Goal: Task Accomplishment & Management: Use online tool/utility

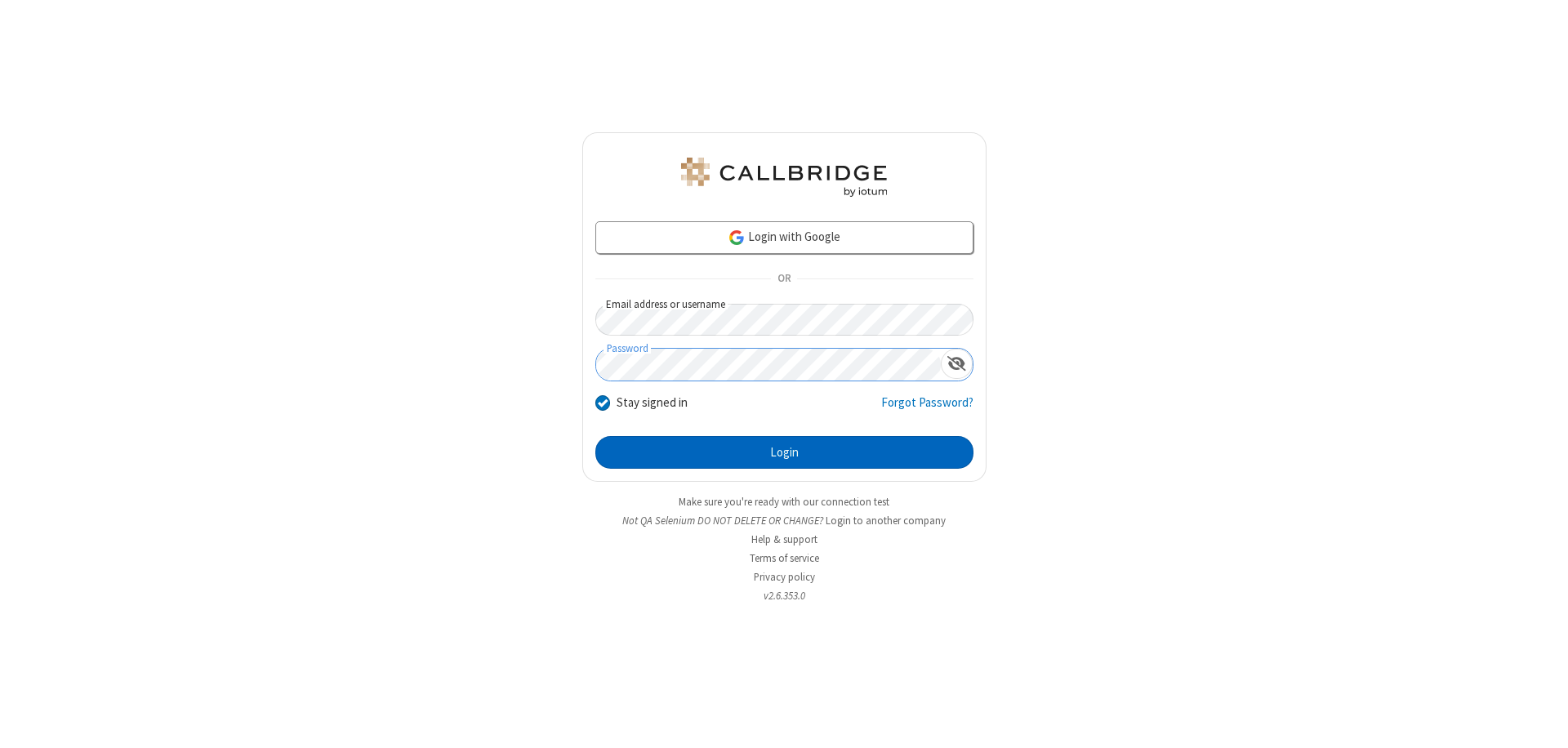
click at [784, 452] on button "Login" at bounding box center [784, 452] width 378 height 33
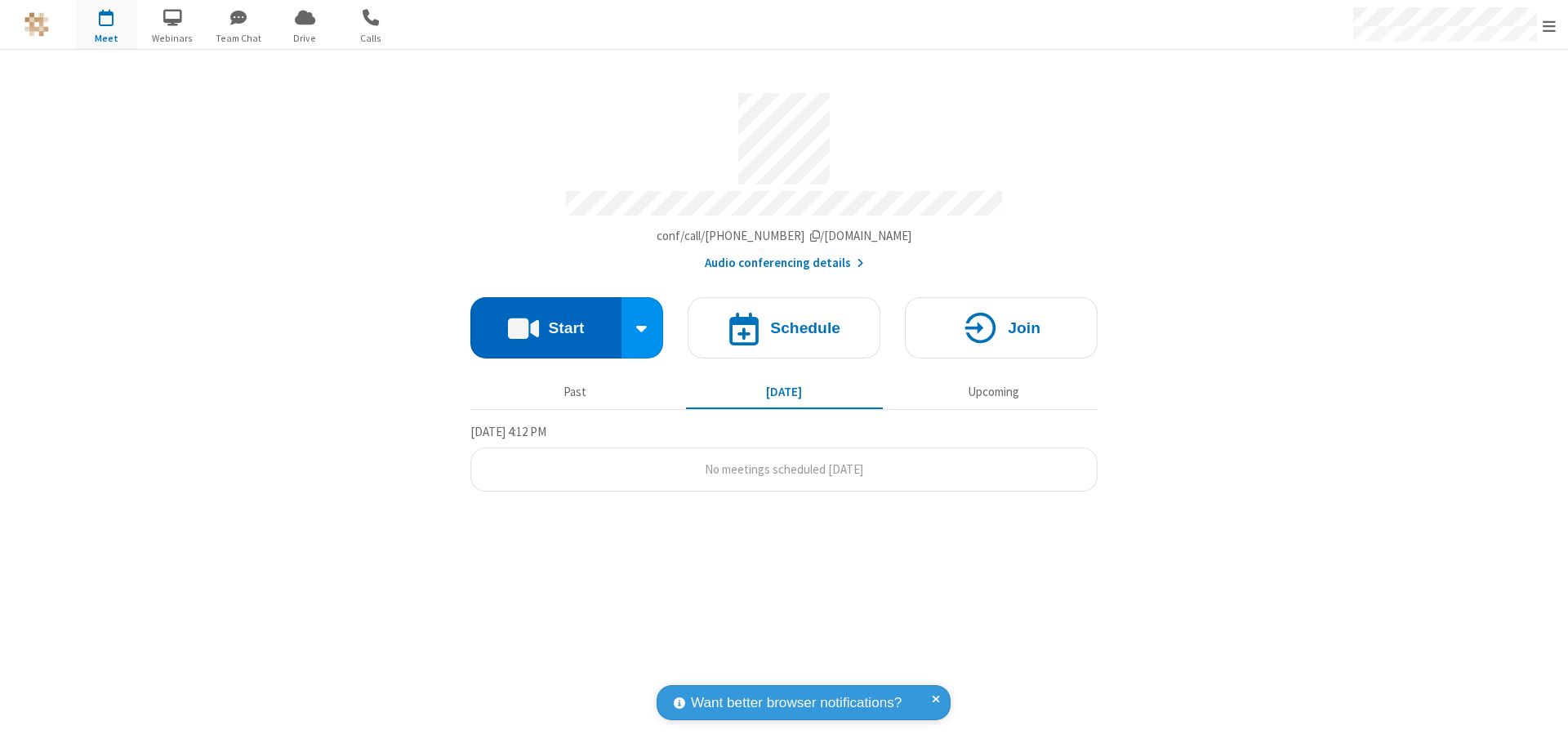
click at [546, 320] on button "Start" at bounding box center [545, 327] width 151 height 62
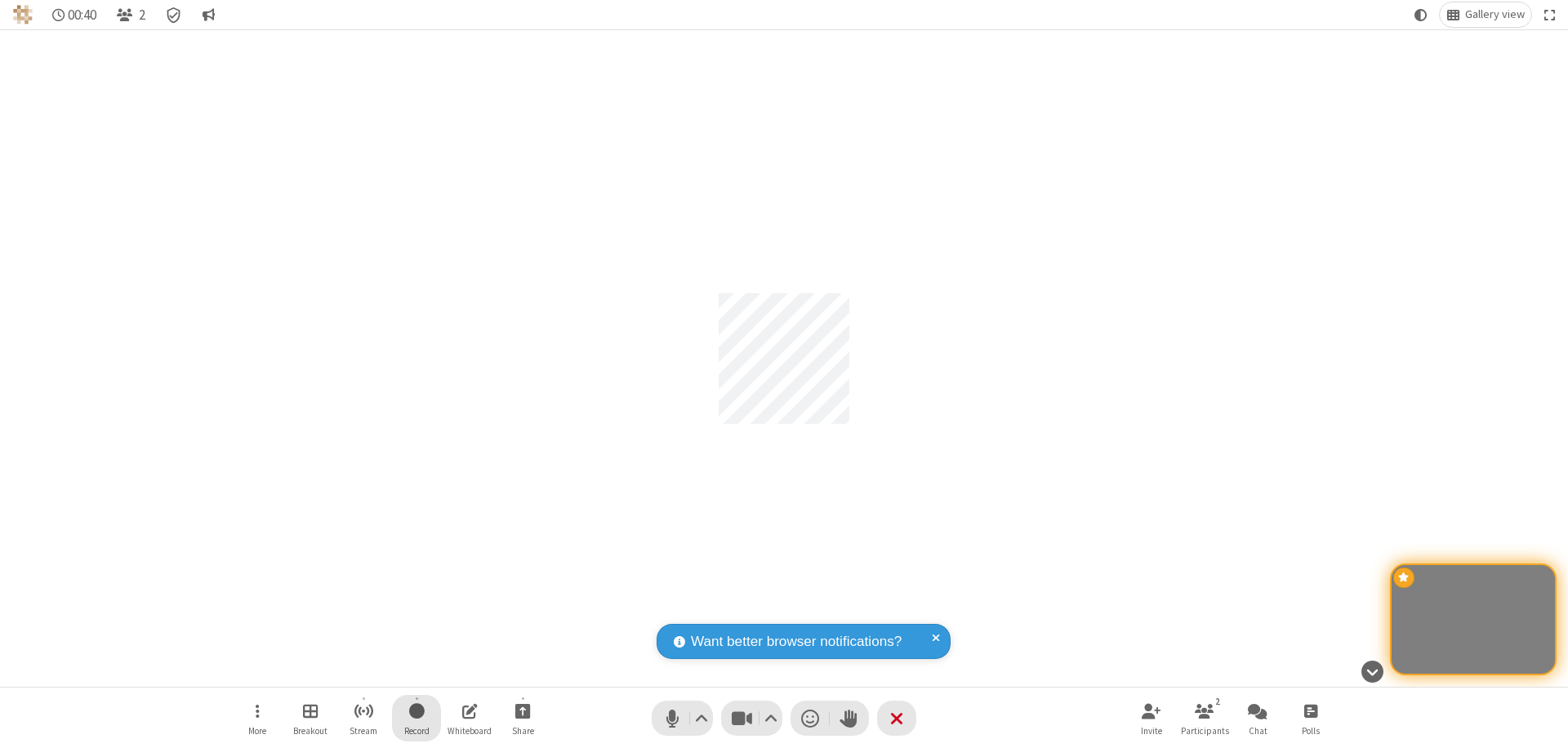
click at [417, 718] on span "Start recording" at bounding box center [417, 711] width 15 height 21
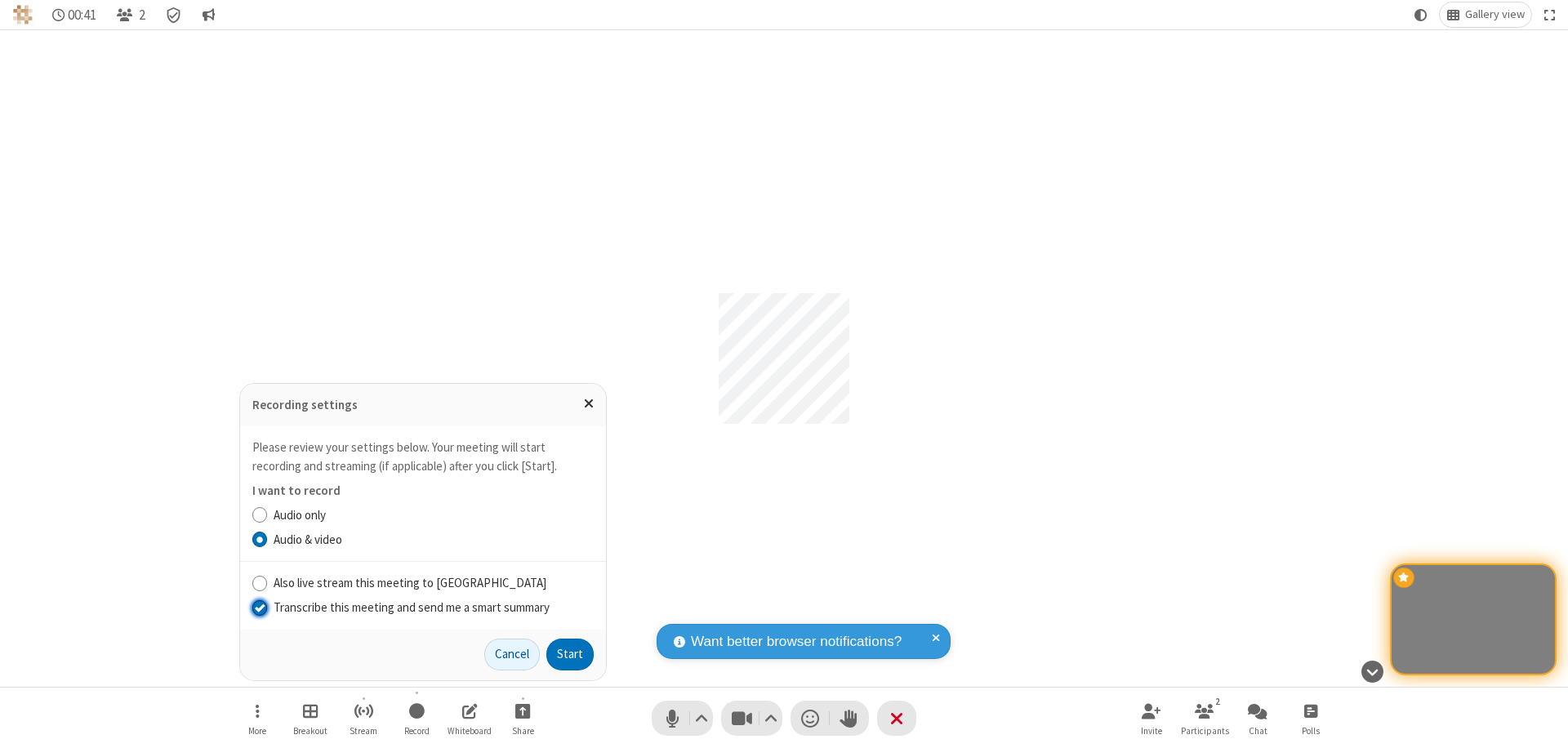
click at [259, 606] on input "Transcribe this meeting and send me a smart summary" at bounding box center [260, 606] width 15 height 17
click at [433, 514] on label "Audio only" at bounding box center [433, 515] width 320 height 19
click at [268, 514] on input "Audio only" at bounding box center [260, 514] width 15 height 17
click at [570, 653] on button "Start" at bounding box center [569, 654] width 47 height 33
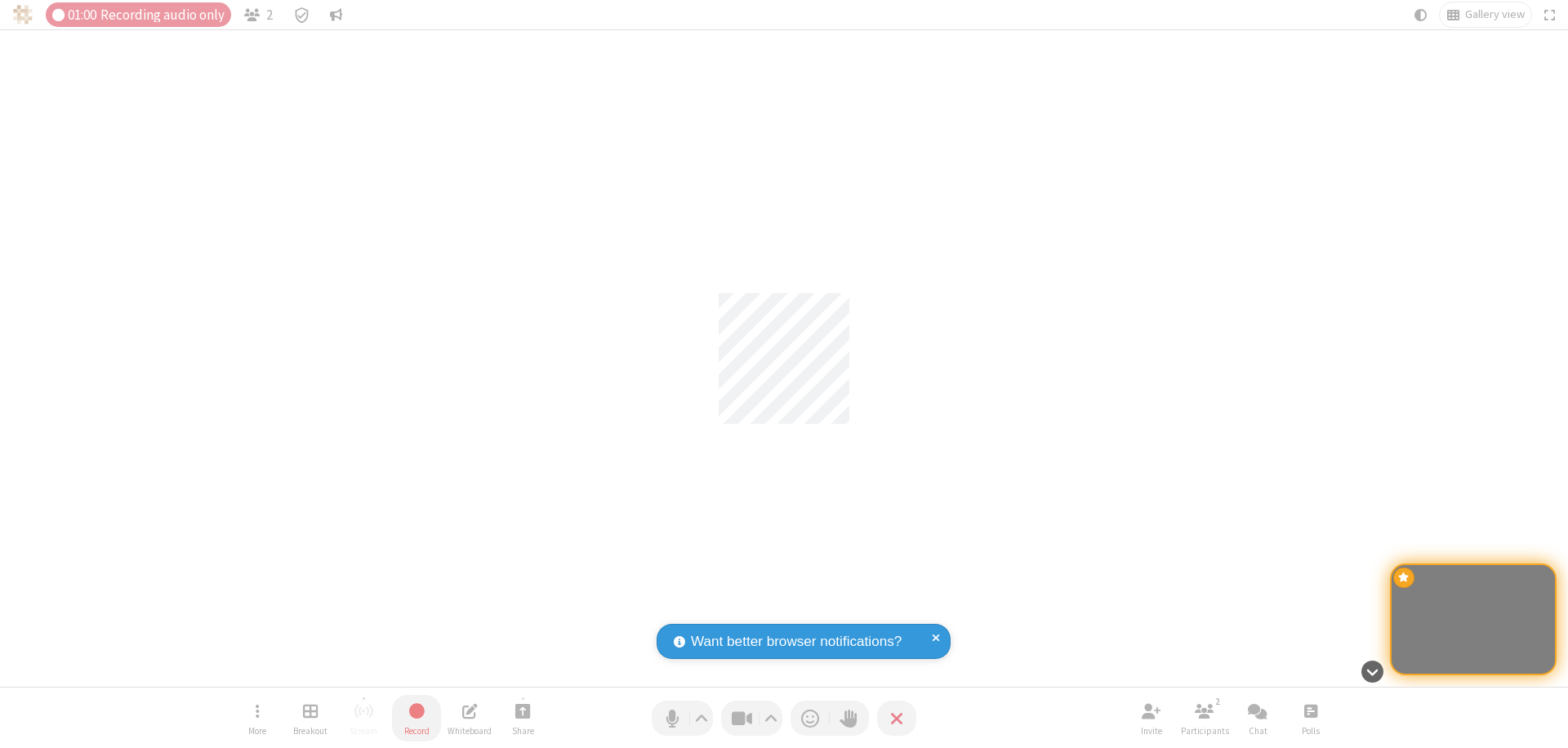
click at [417, 718] on span "Stop recording" at bounding box center [416, 711] width 21 height 23
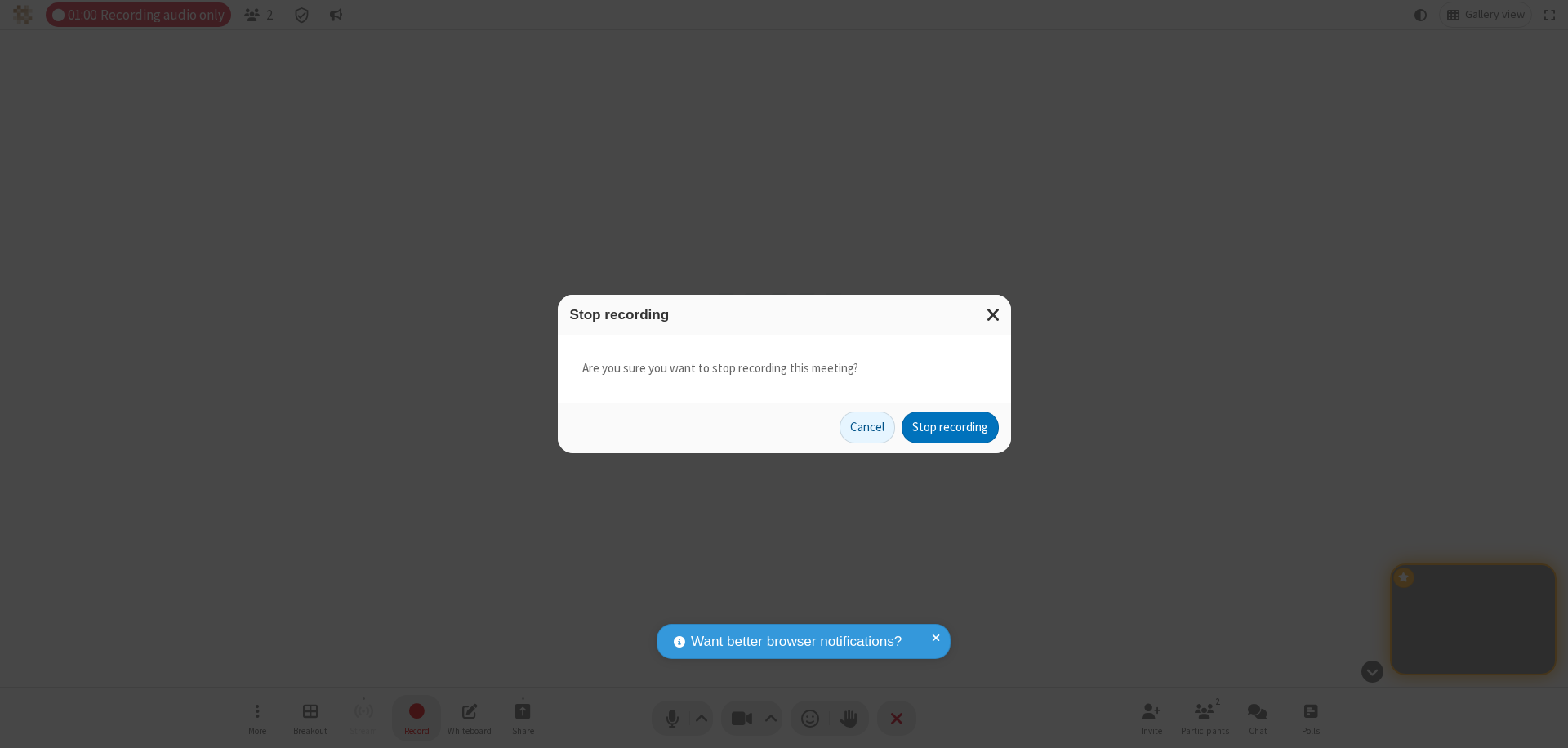
click at [950, 427] on button "Stop recording" at bounding box center [950, 427] width 97 height 33
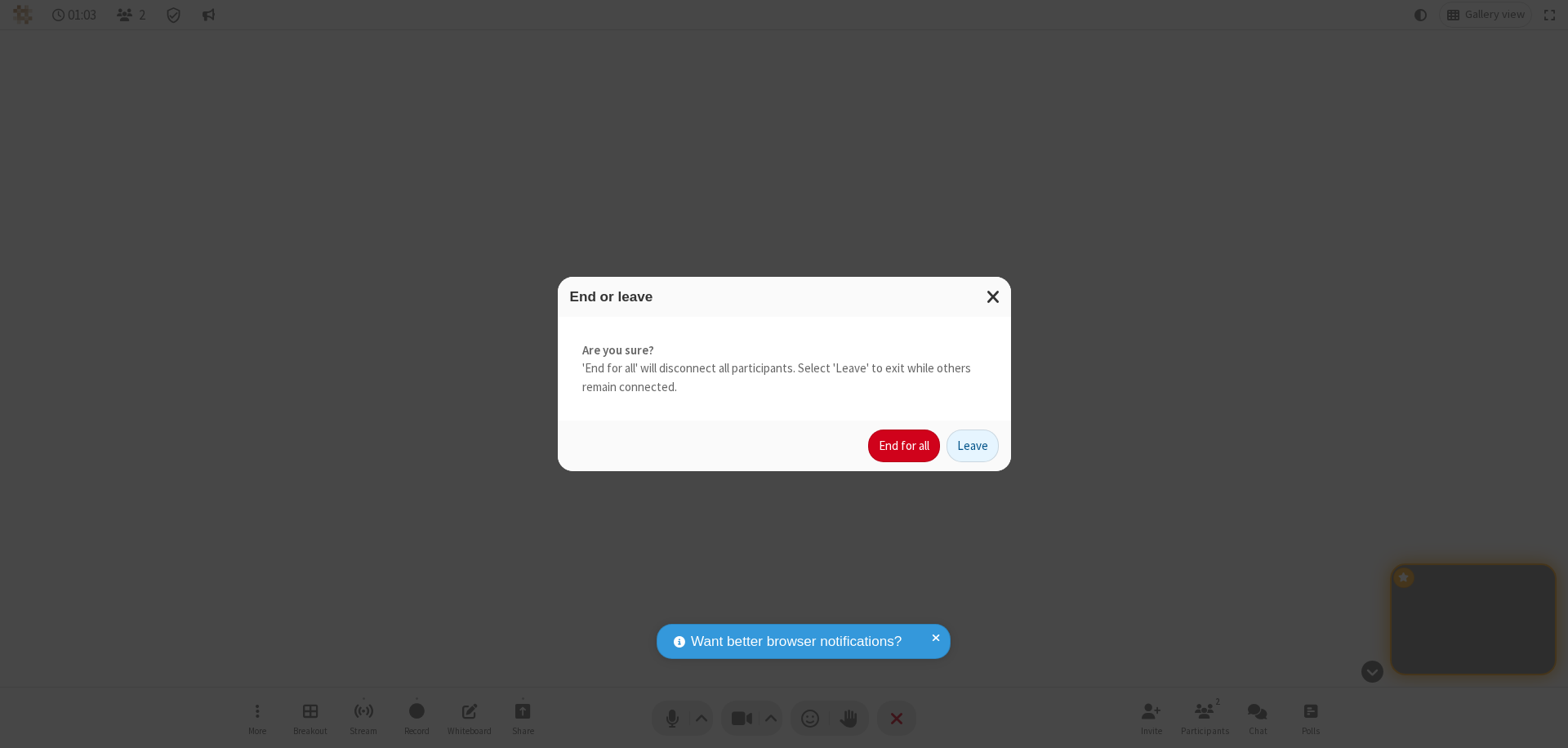
click at [904, 446] on button "End for all" at bounding box center [904, 446] width 72 height 33
